Goal: Use online tool/utility: Use online tool/utility

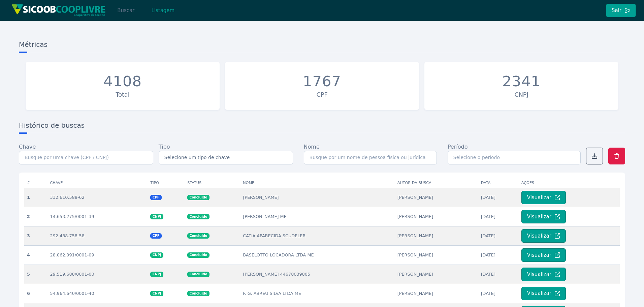
click at [118, 14] on button "Buscar" at bounding box center [125, 10] width 29 height 13
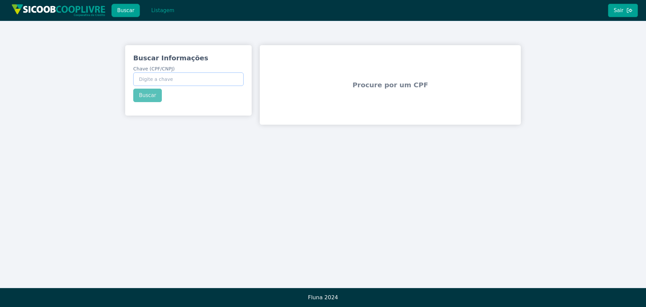
click at [163, 81] on input "Chave (CPF/CNPJ)" at bounding box center [188, 78] width 110 height 13
paste input "55.632.539/0001-55"
type input "55.632.539/0001-55"
click at [151, 97] on div "Buscar Informações Chave (CPF/CNPJ) 55.632.539/0001-55 Buscar" at bounding box center [188, 77] width 127 height 65
click at [147, 95] on button "Buscar" at bounding box center [147, 95] width 29 height 13
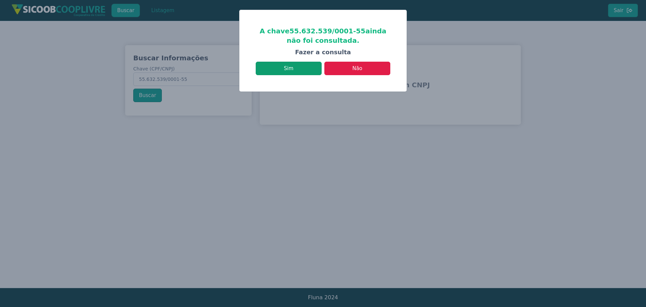
click at [299, 67] on button "Sim" at bounding box center [289, 68] width 66 height 13
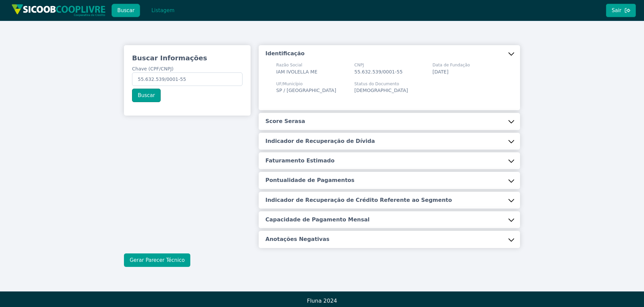
click at [150, 260] on button "Gerar Parecer Técnico" at bounding box center [157, 259] width 66 height 13
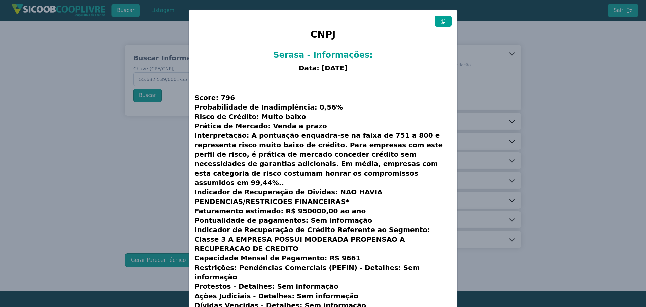
click at [443, 21] on icon at bounding box center [443, 21] width 5 height 5
